Goal: Transaction & Acquisition: Purchase product/service

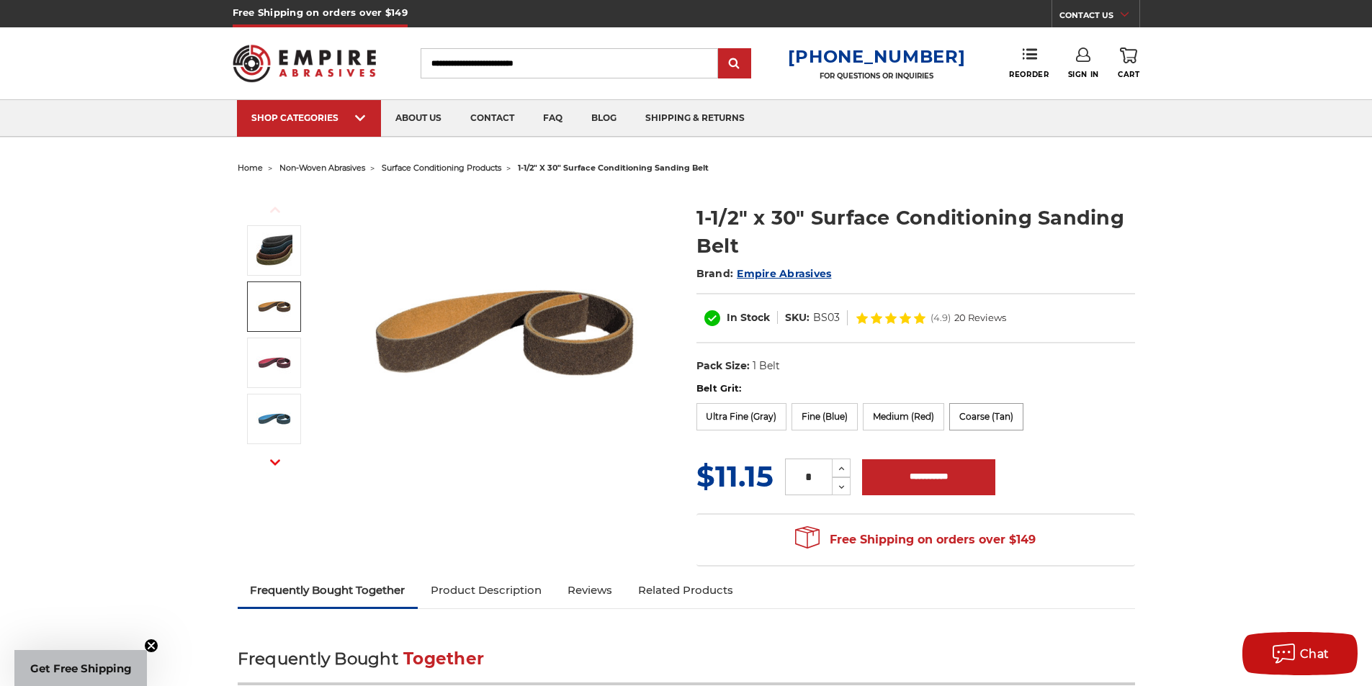
click at [969, 419] on label "Coarse (Tan)" at bounding box center [986, 416] width 74 height 27
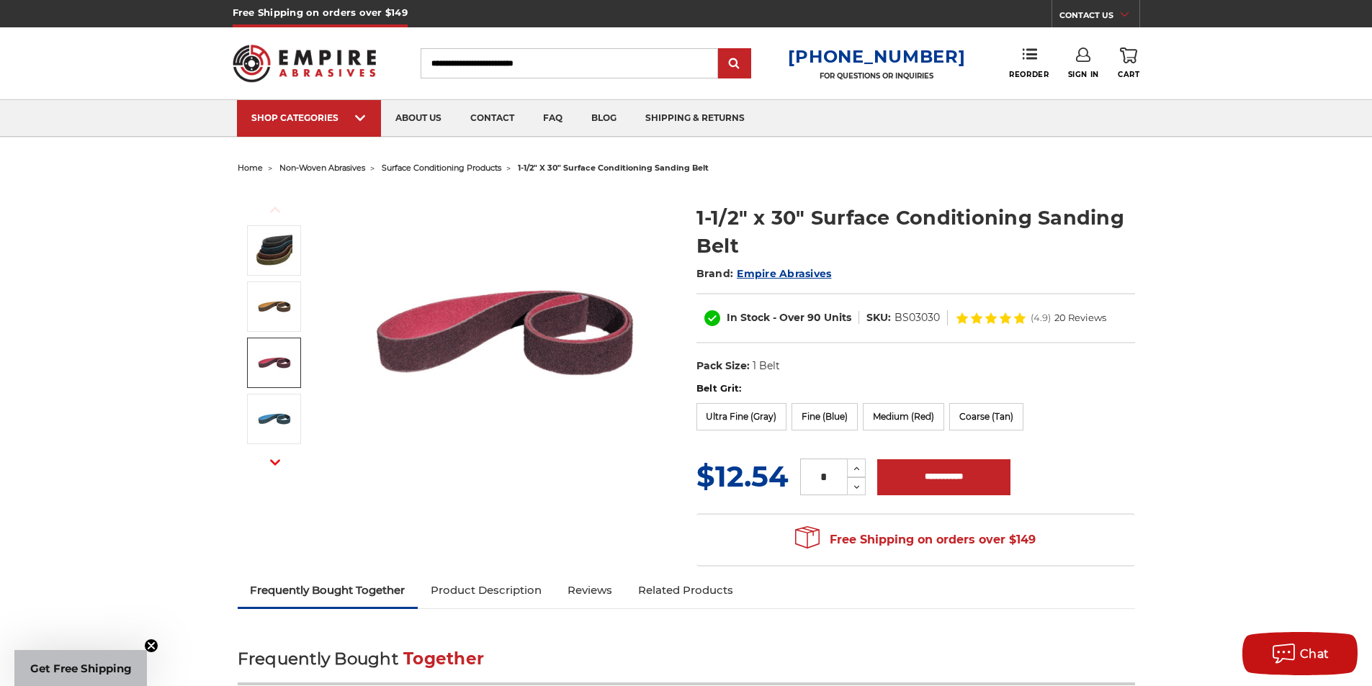
click at [279, 361] on img at bounding box center [274, 363] width 36 height 36
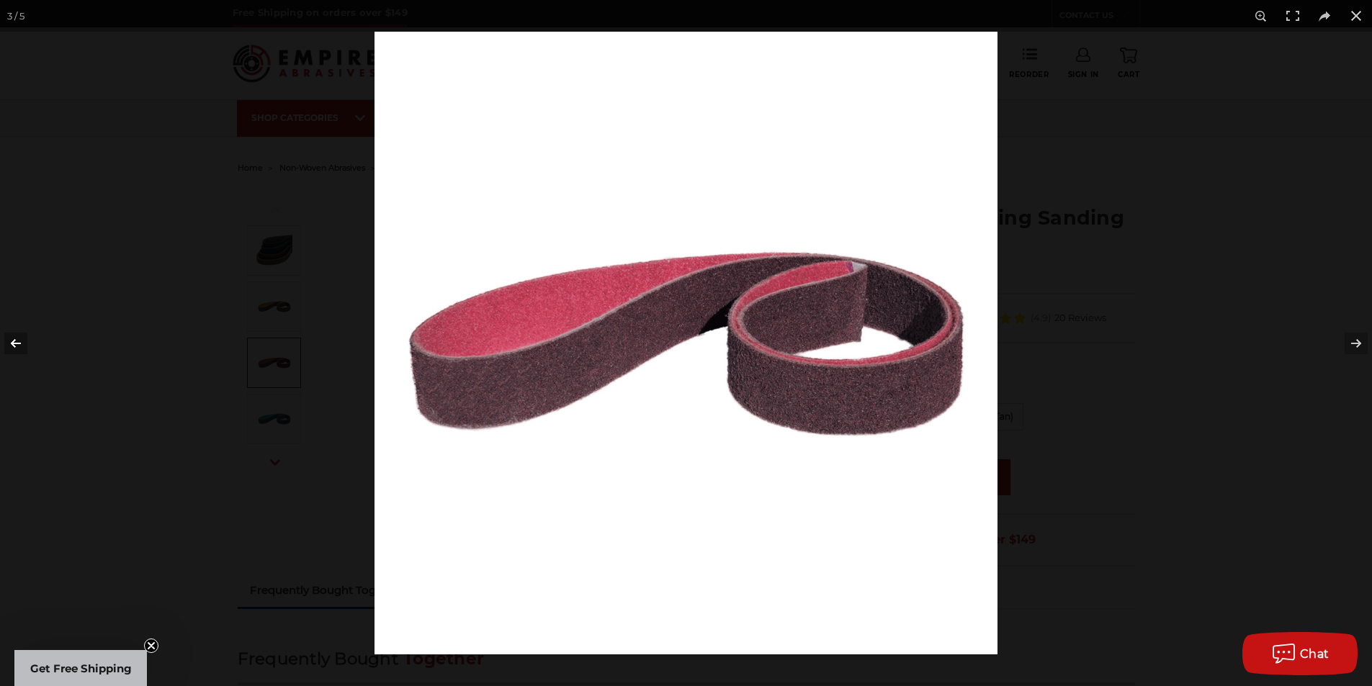
click at [21, 345] on button at bounding box center [25, 343] width 50 height 72
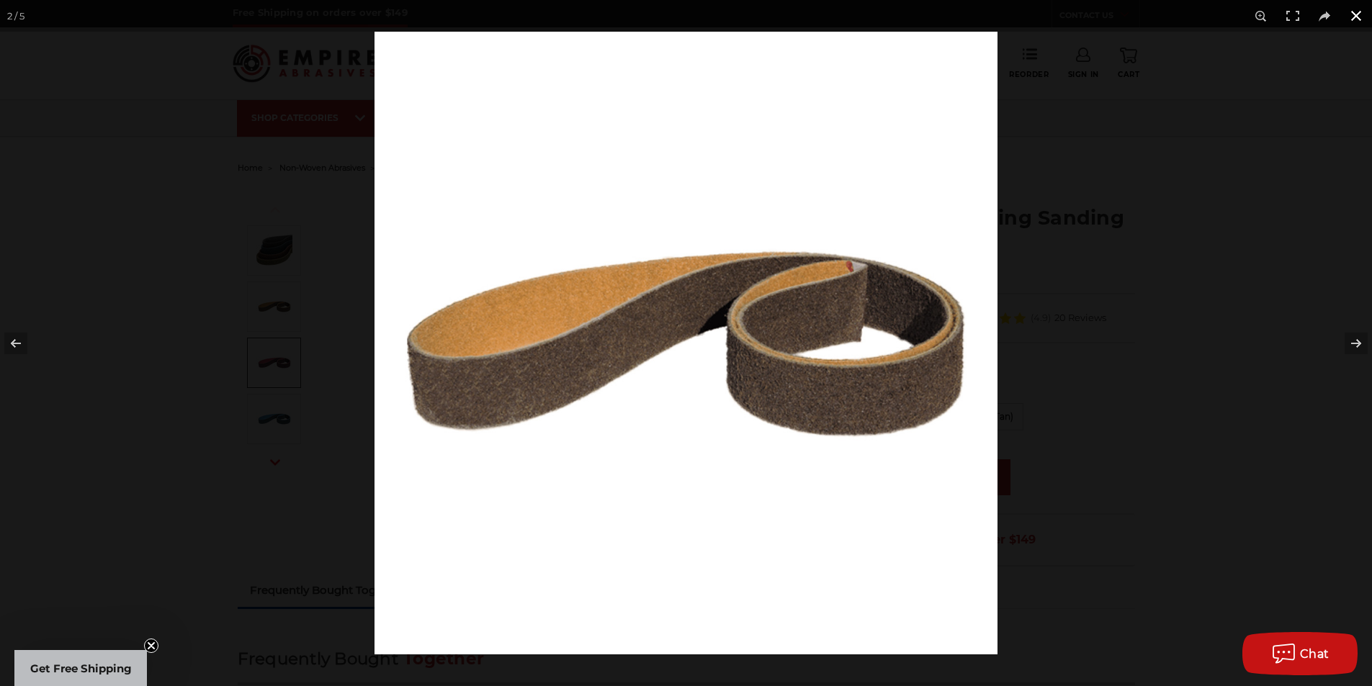
click at [1349, 15] on button at bounding box center [1356, 16] width 32 height 32
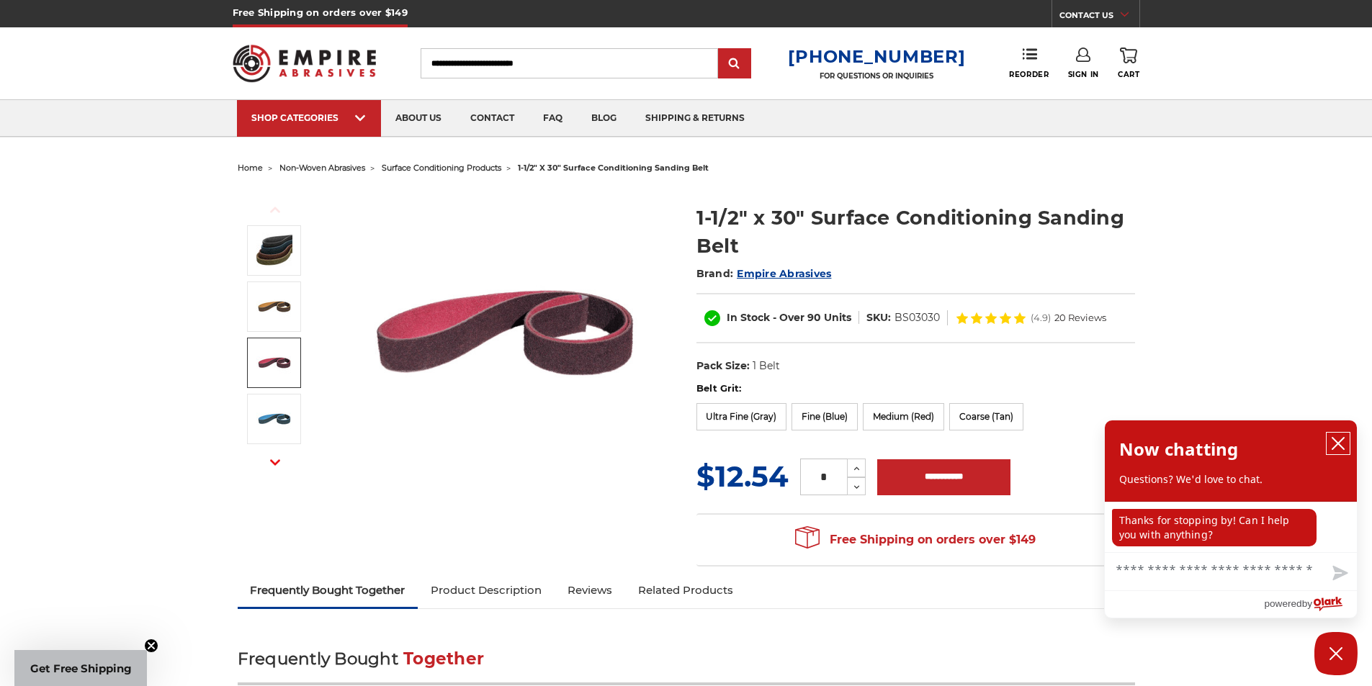
click at [1341, 448] on icon "close chatbox" at bounding box center [1338, 444] width 12 height 12
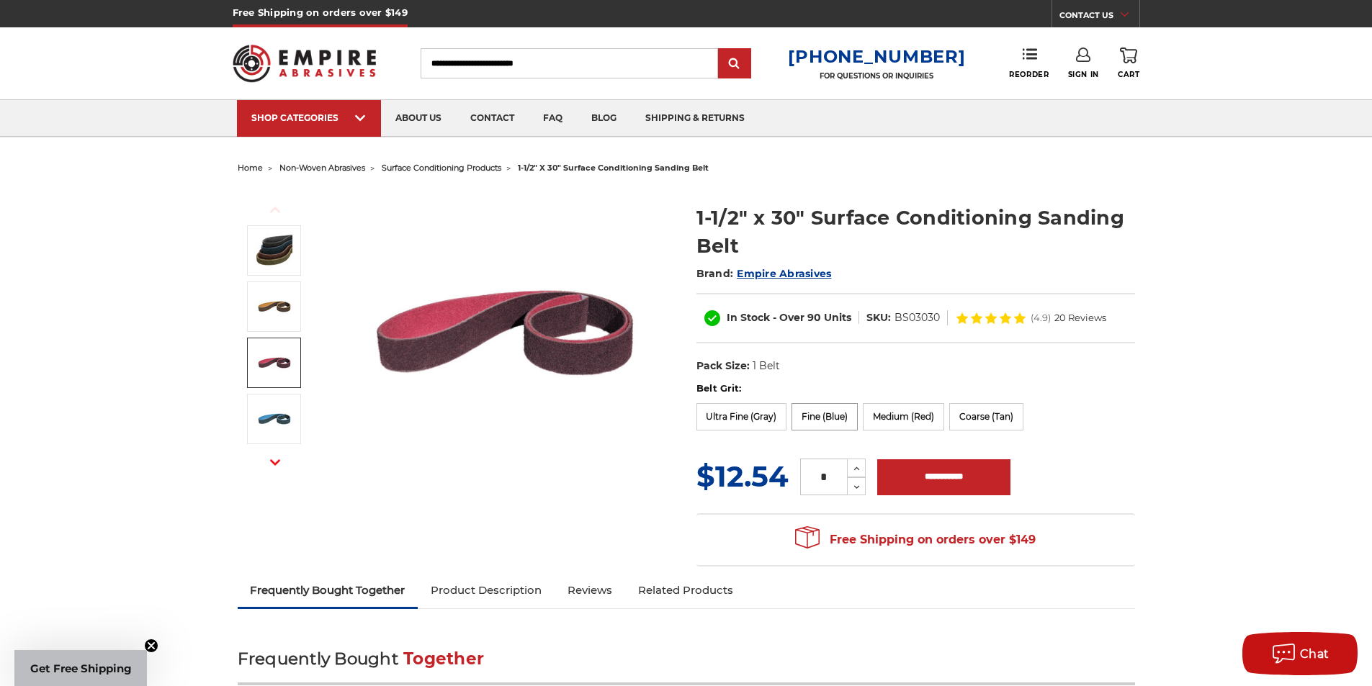
click at [827, 418] on label "Fine (Blue)" at bounding box center [824, 416] width 66 height 27
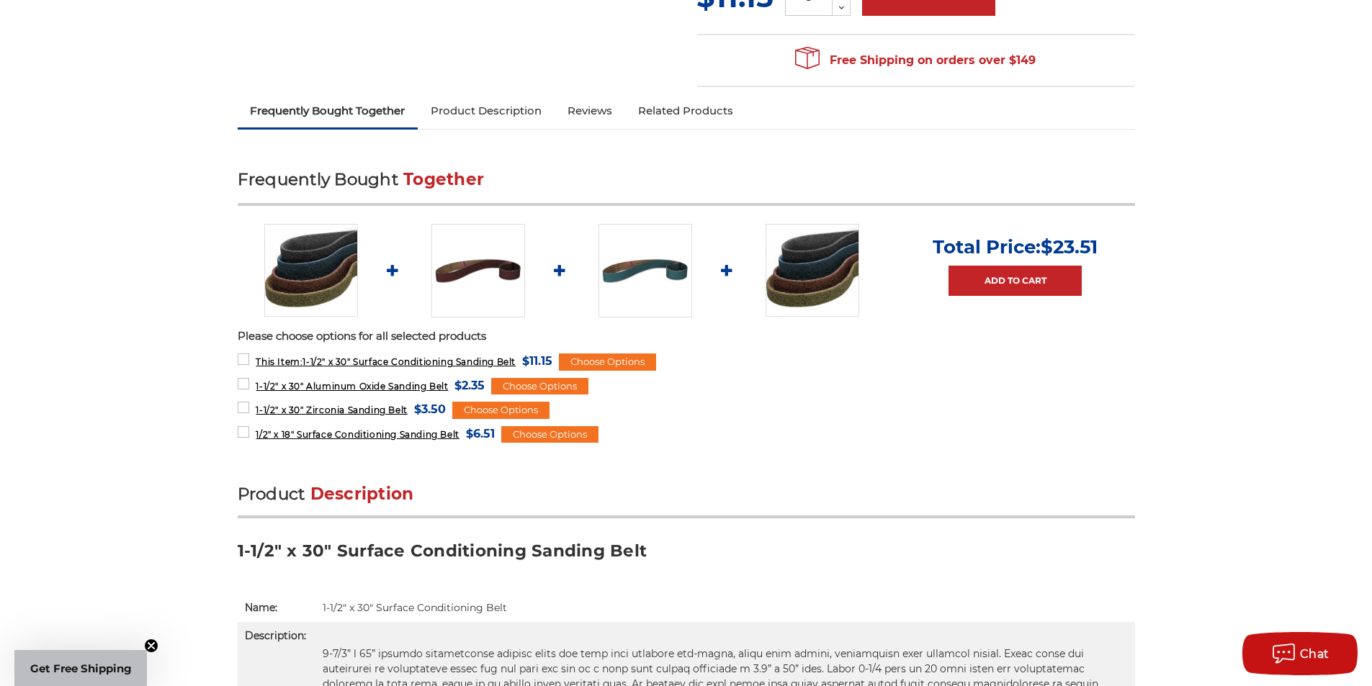
scroll to position [480, 0]
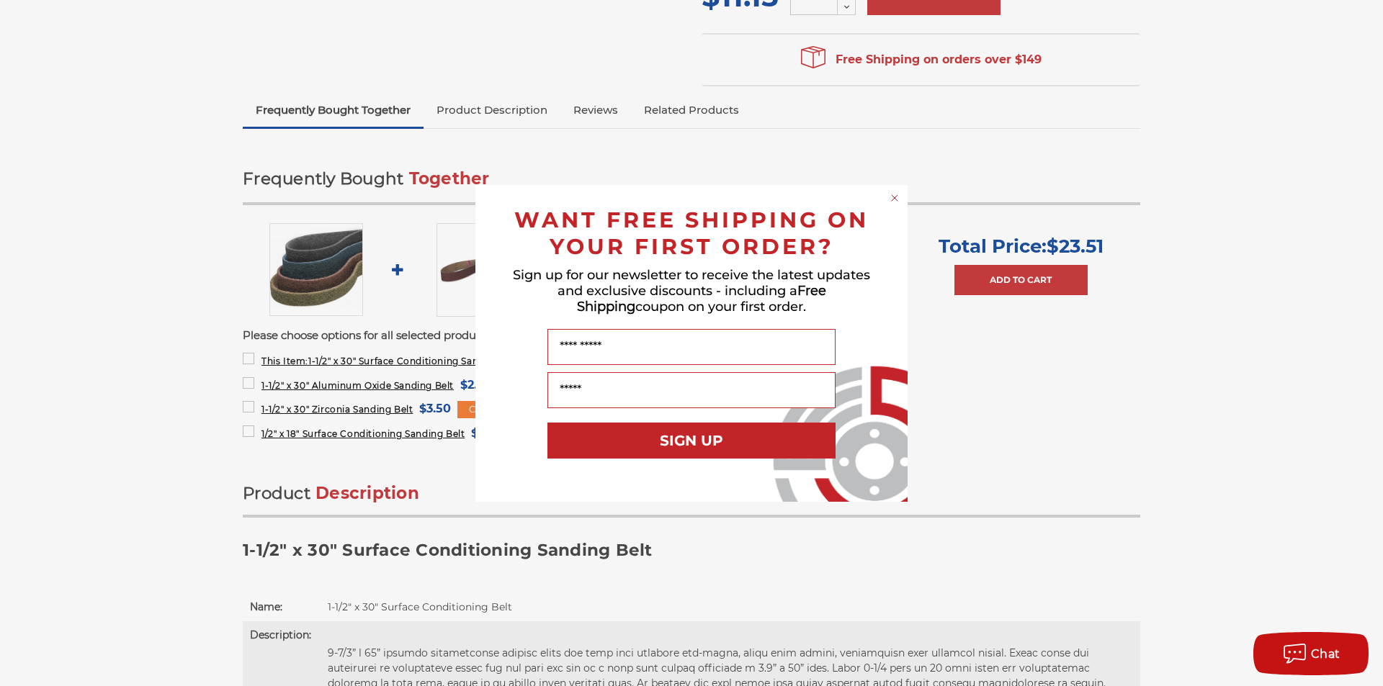
click at [896, 197] on icon "Close dialog" at bounding box center [894, 198] width 6 height 6
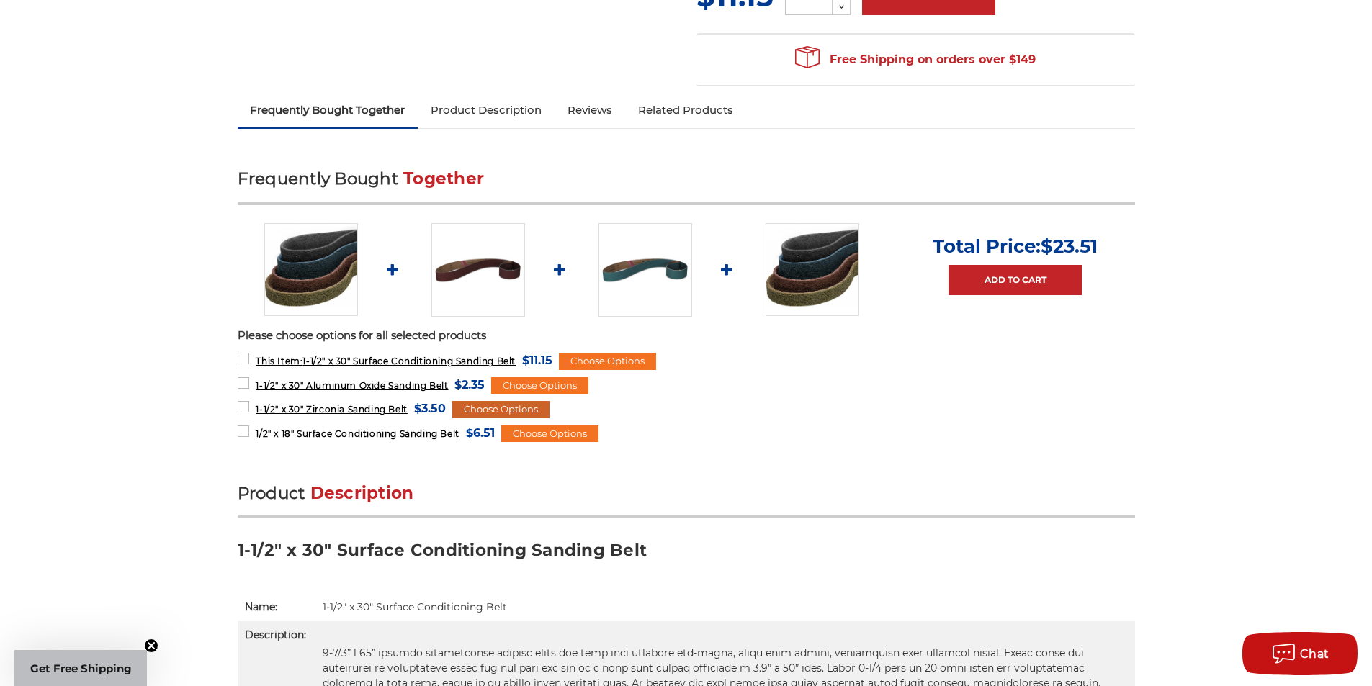
click at [475, 408] on div "Choose Options" at bounding box center [500, 409] width 97 height 17
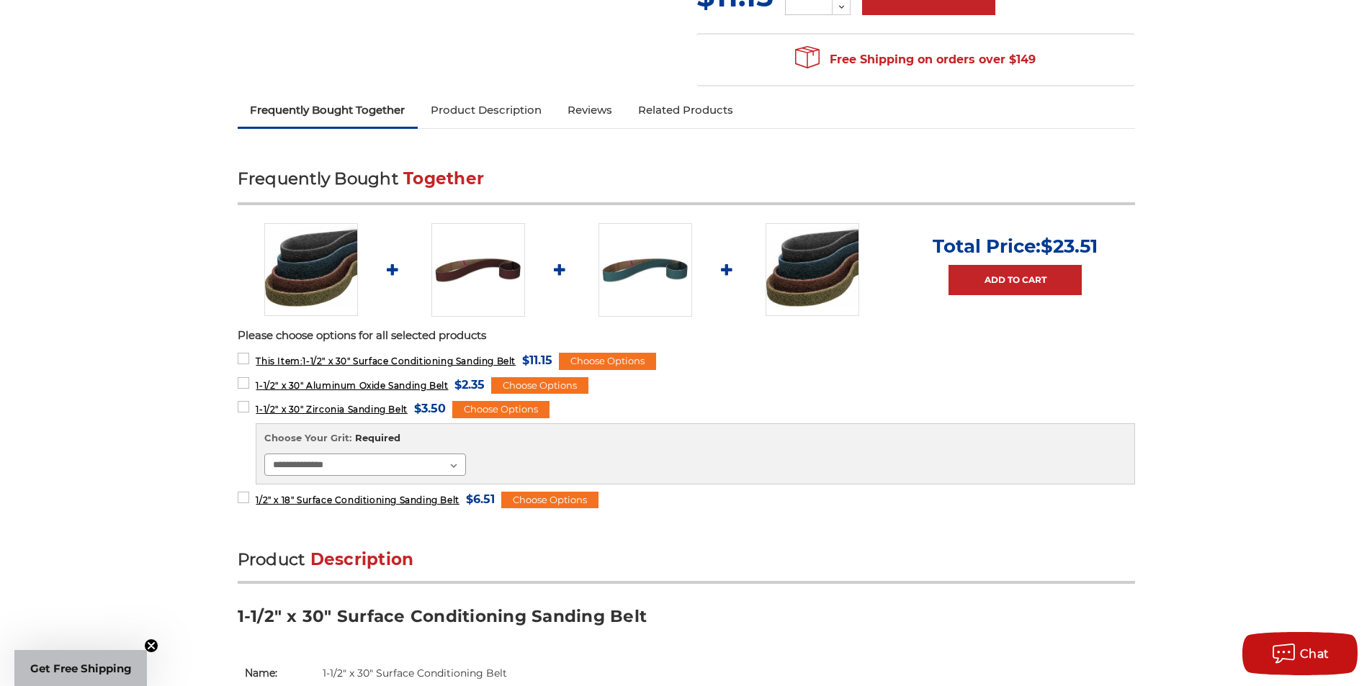
click at [372, 464] on select "**********" at bounding box center [365, 465] width 202 height 23
click at [356, 413] on span "1-1/2" x 30" Zirconia Sanding Belt" at bounding box center [331, 409] width 151 height 11
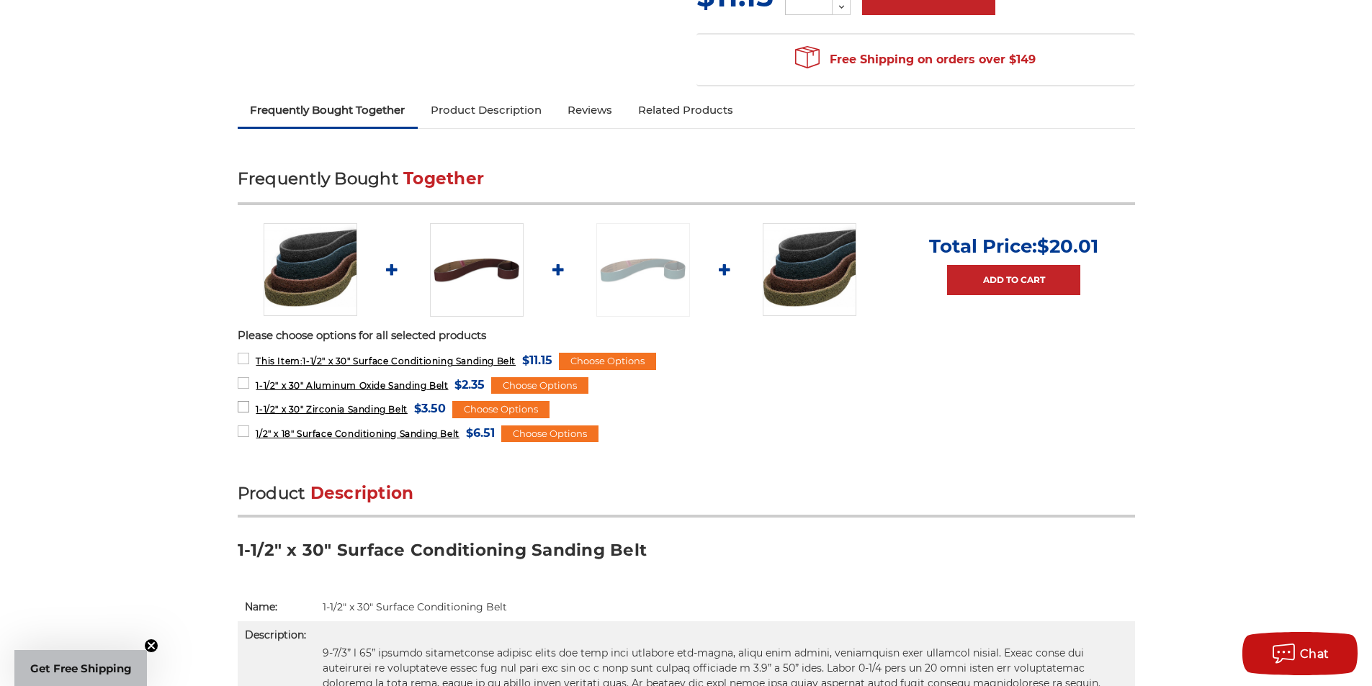
click at [356, 409] on span "1-1/2" x 30" Zirconia Sanding Belt" at bounding box center [331, 409] width 151 height 11
click at [647, 266] on img at bounding box center [645, 270] width 94 height 94
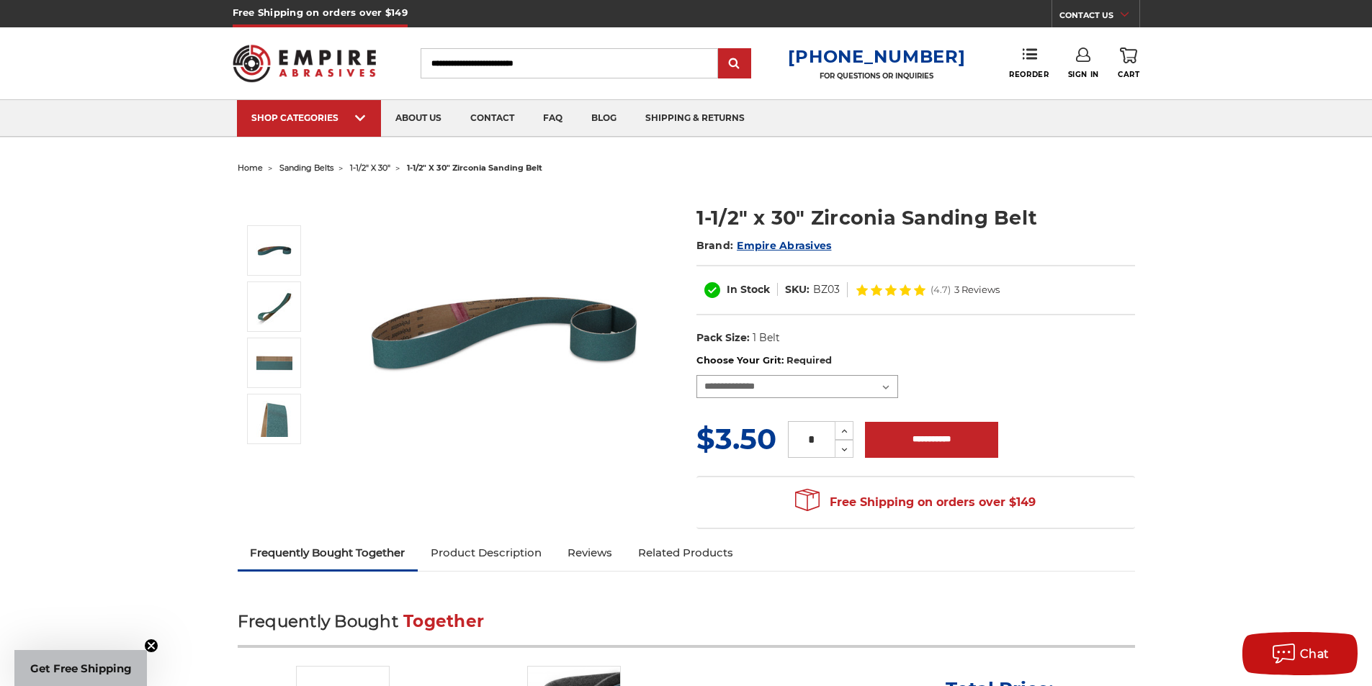
click at [758, 386] on select "**********" at bounding box center [797, 386] width 202 height 23
select select "****"
click at [696, 375] on select "**********" at bounding box center [797, 386] width 202 height 23
click at [430, 331] on img at bounding box center [505, 333] width 288 height 288
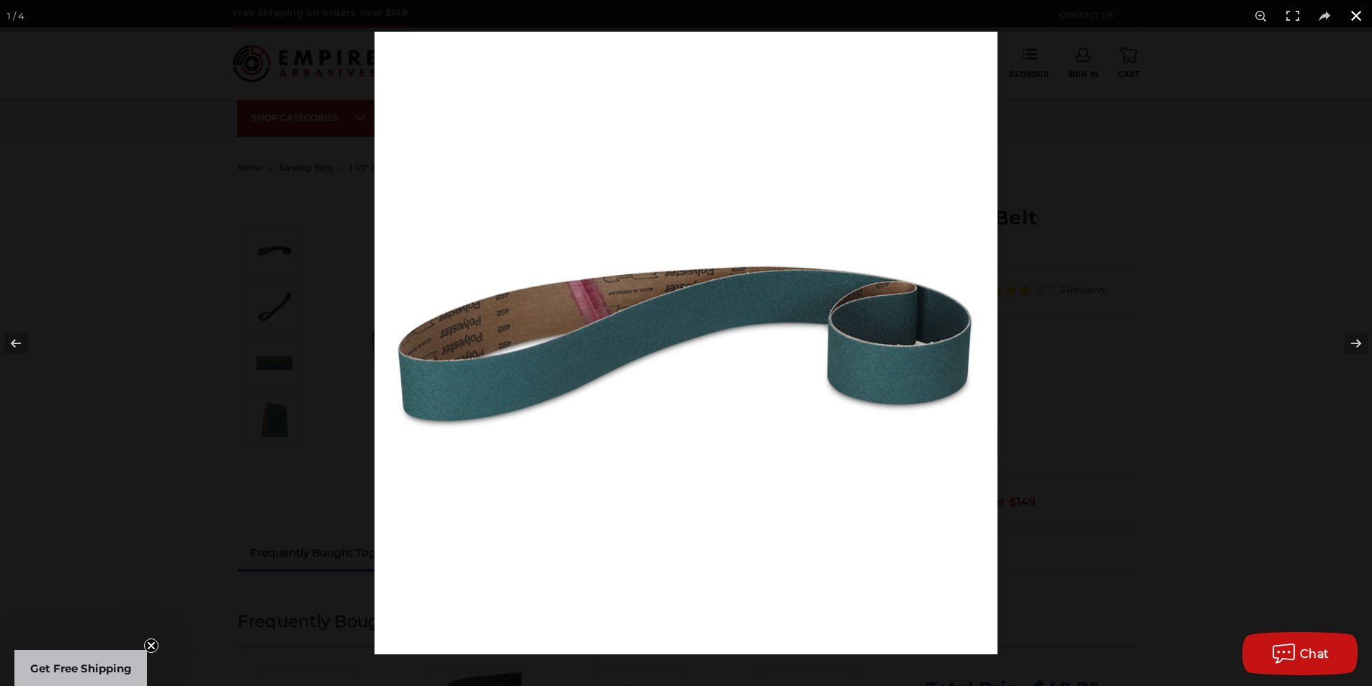
click at [1351, 18] on button at bounding box center [1356, 16] width 32 height 32
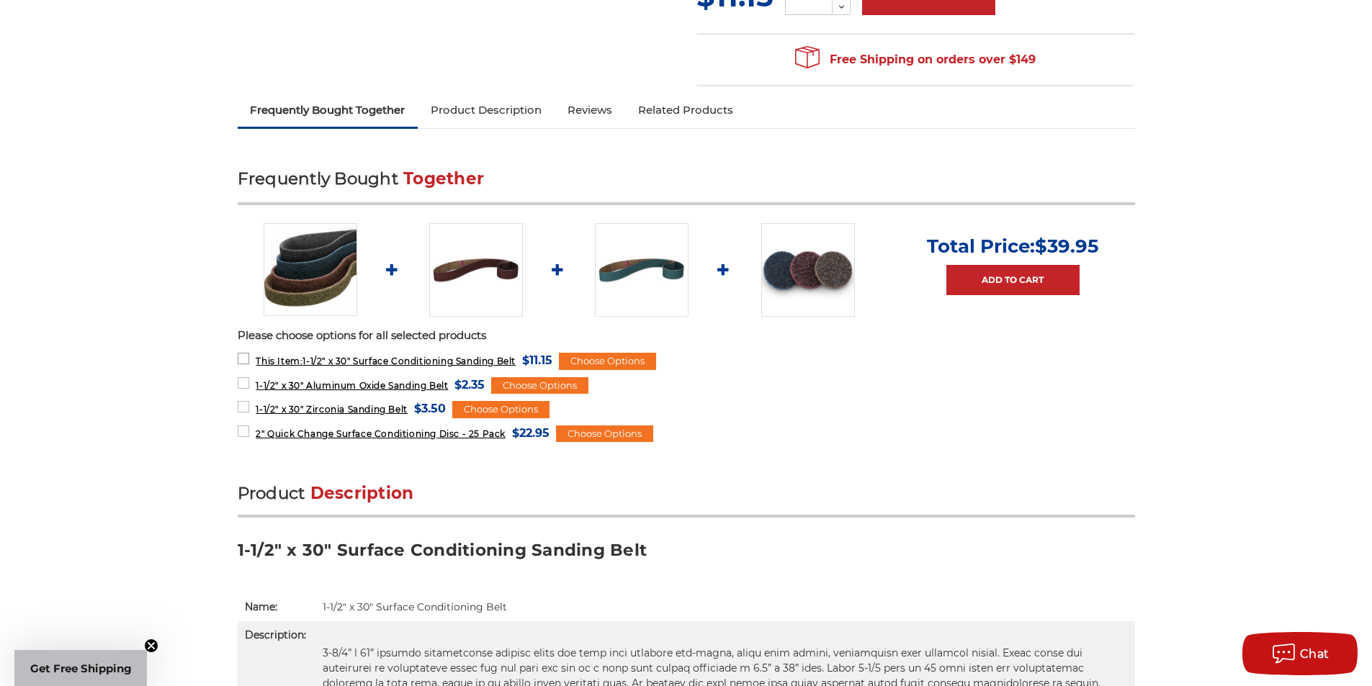
click at [398, 359] on span "This Item: 1-1/2" x 30" Surface Conditioning Sanding Belt" at bounding box center [386, 361] width 260 height 11
click at [316, 246] on img at bounding box center [311, 270] width 94 height 94
click at [316, 287] on img at bounding box center [311, 270] width 94 height 94
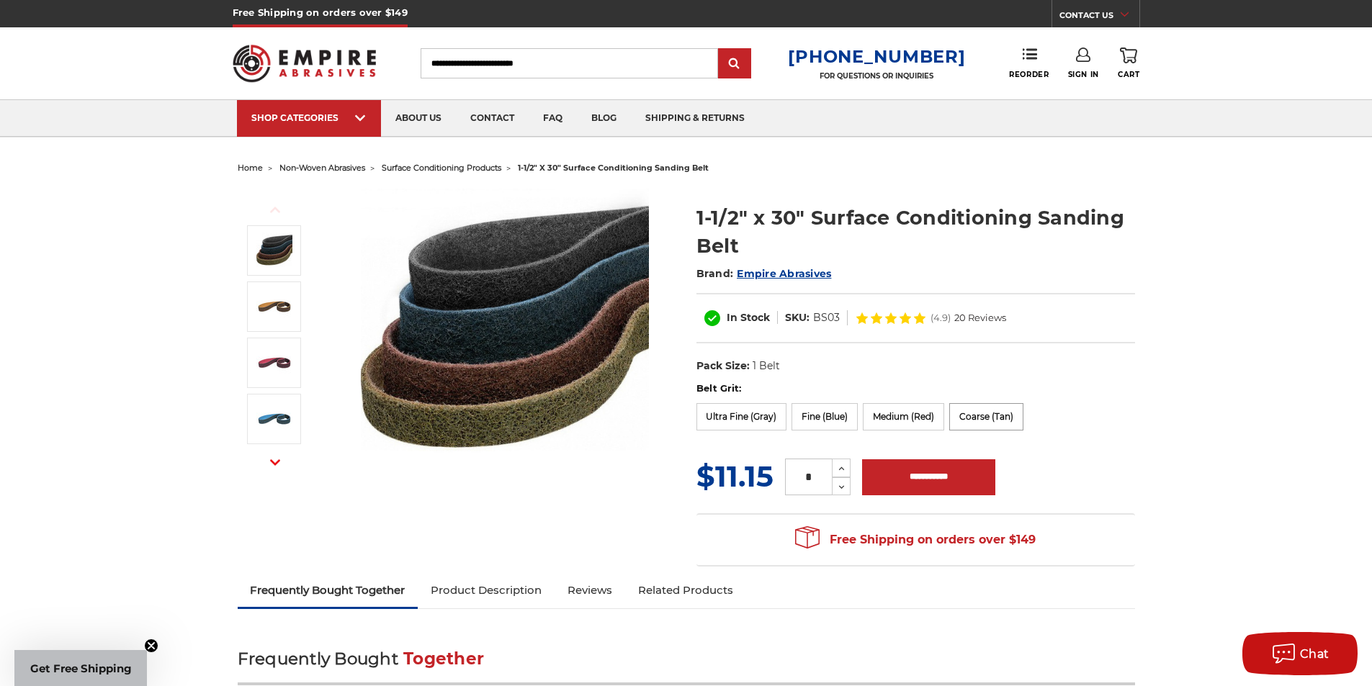
click at [1007, 417] on label "Coarse (Tan)" at bounding box center [986, 416] width 74 height 27
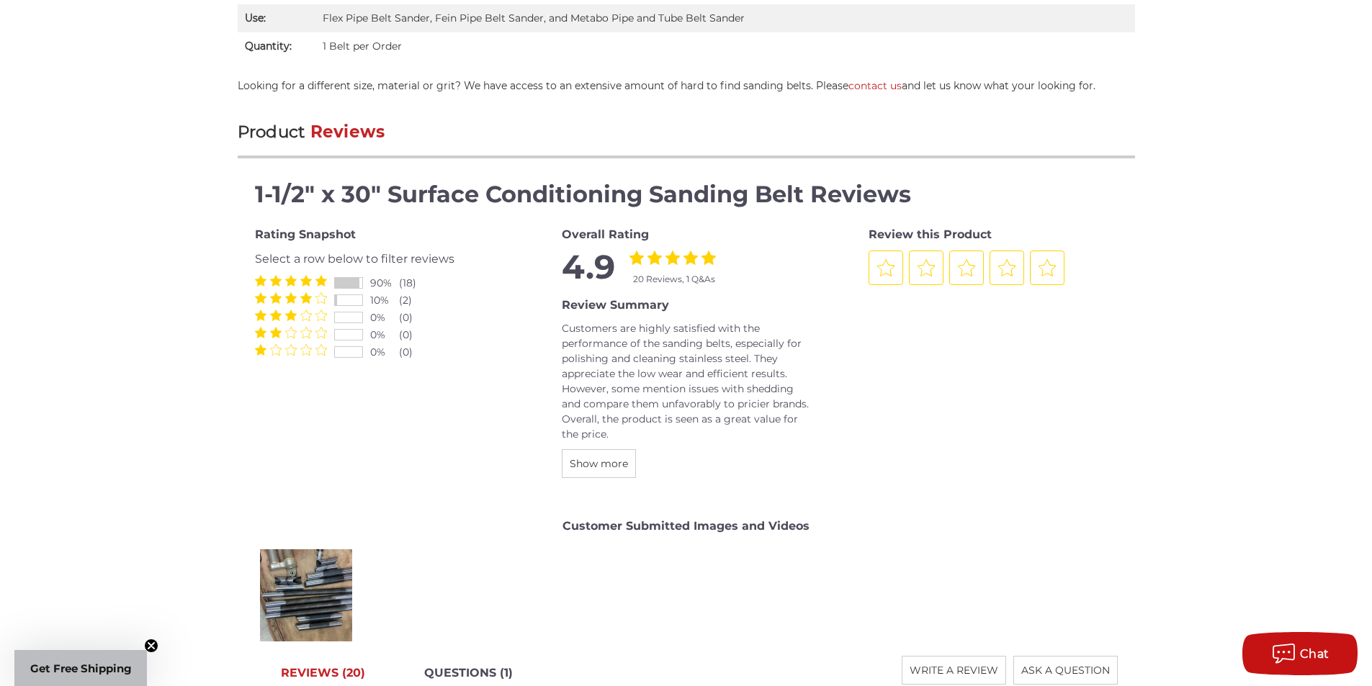
scroll to position [1680, 0]
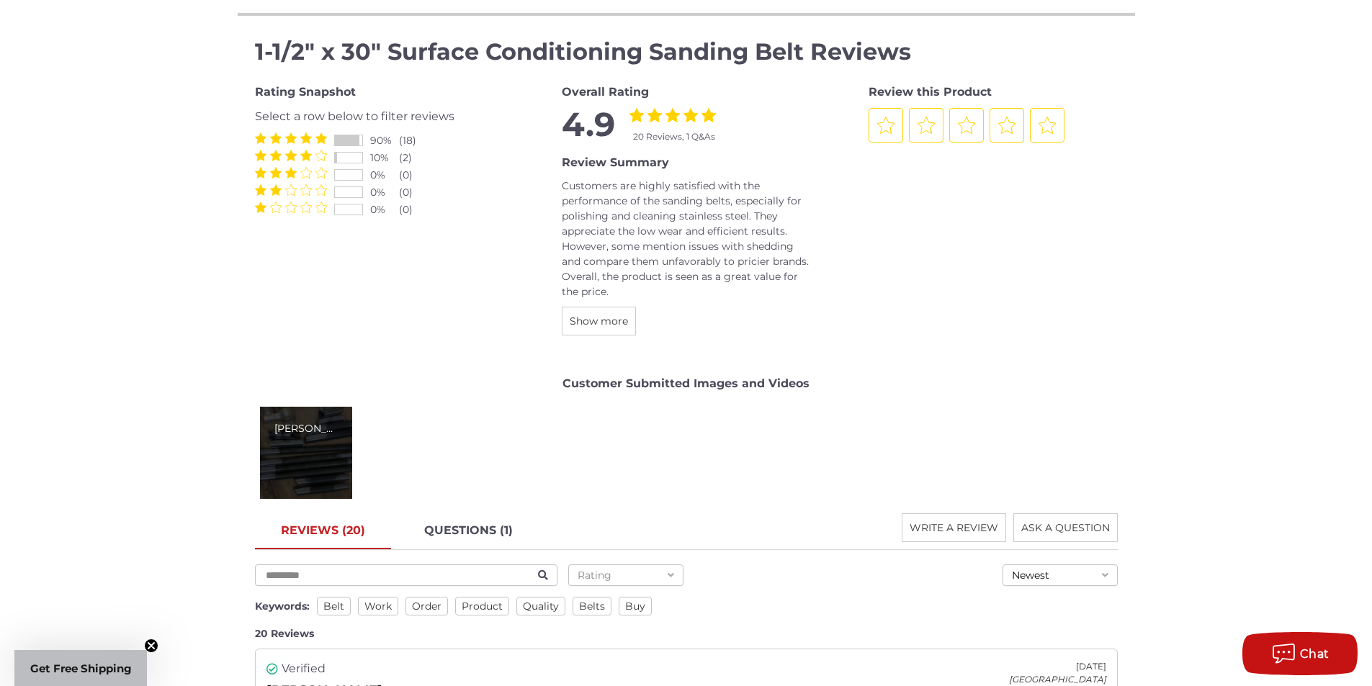
click at [322, 415] on div "Johnathon F." at bounding box center [306, 453] width 92 height 92
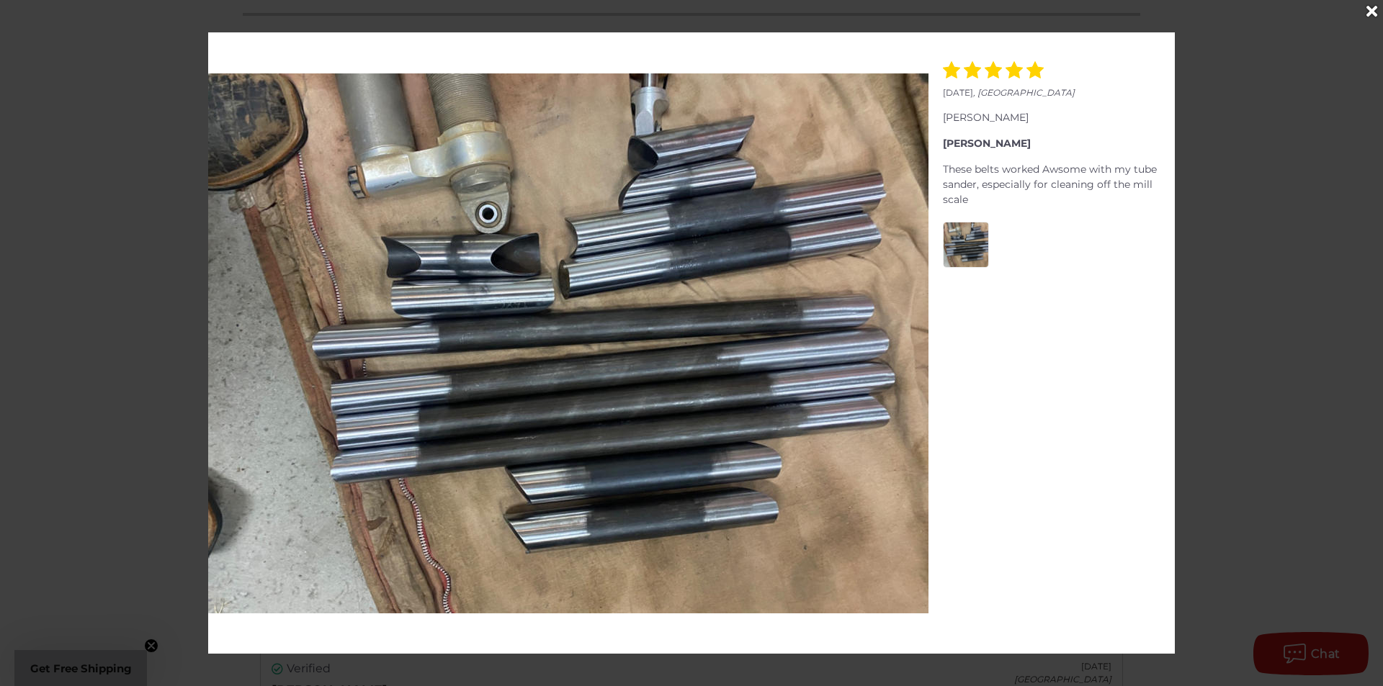
click at [1371, 5] on icon "Close" at bounding box center [1371, 12] width 11 height 16
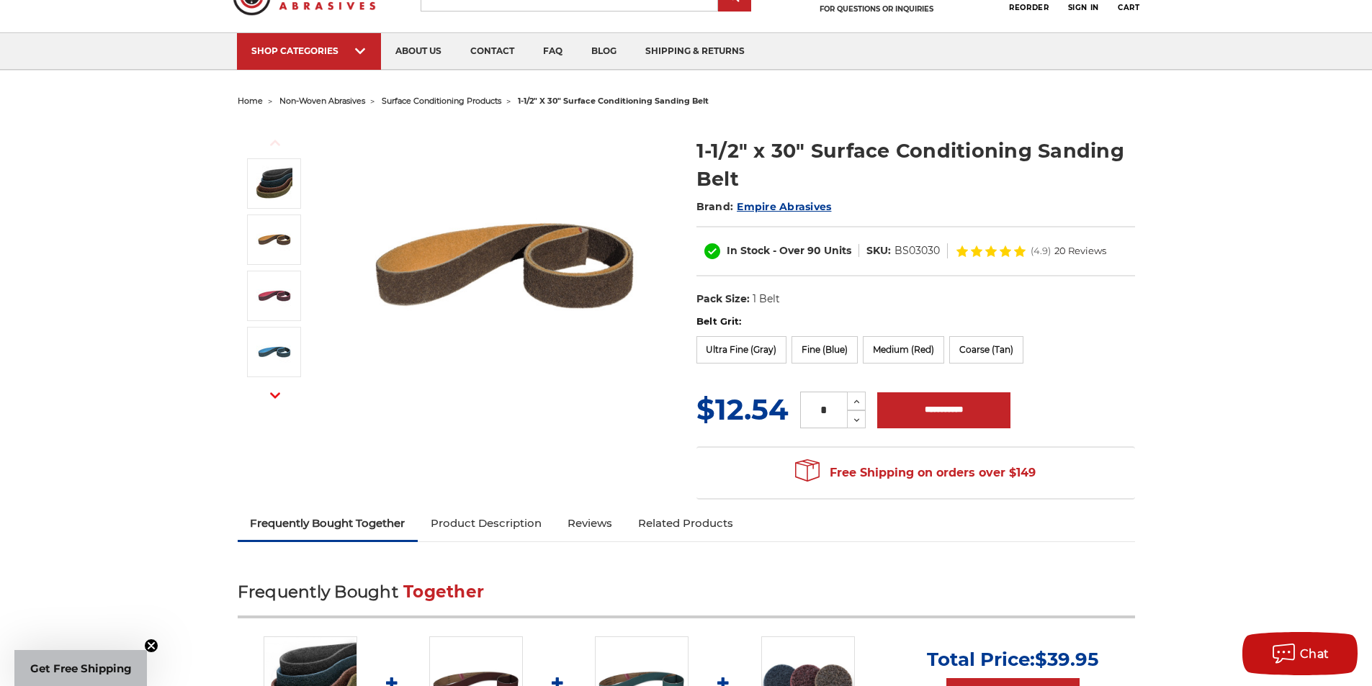
scroll to position [0, 0]
